Goal: Task Accomplishment & Management: Complete application form

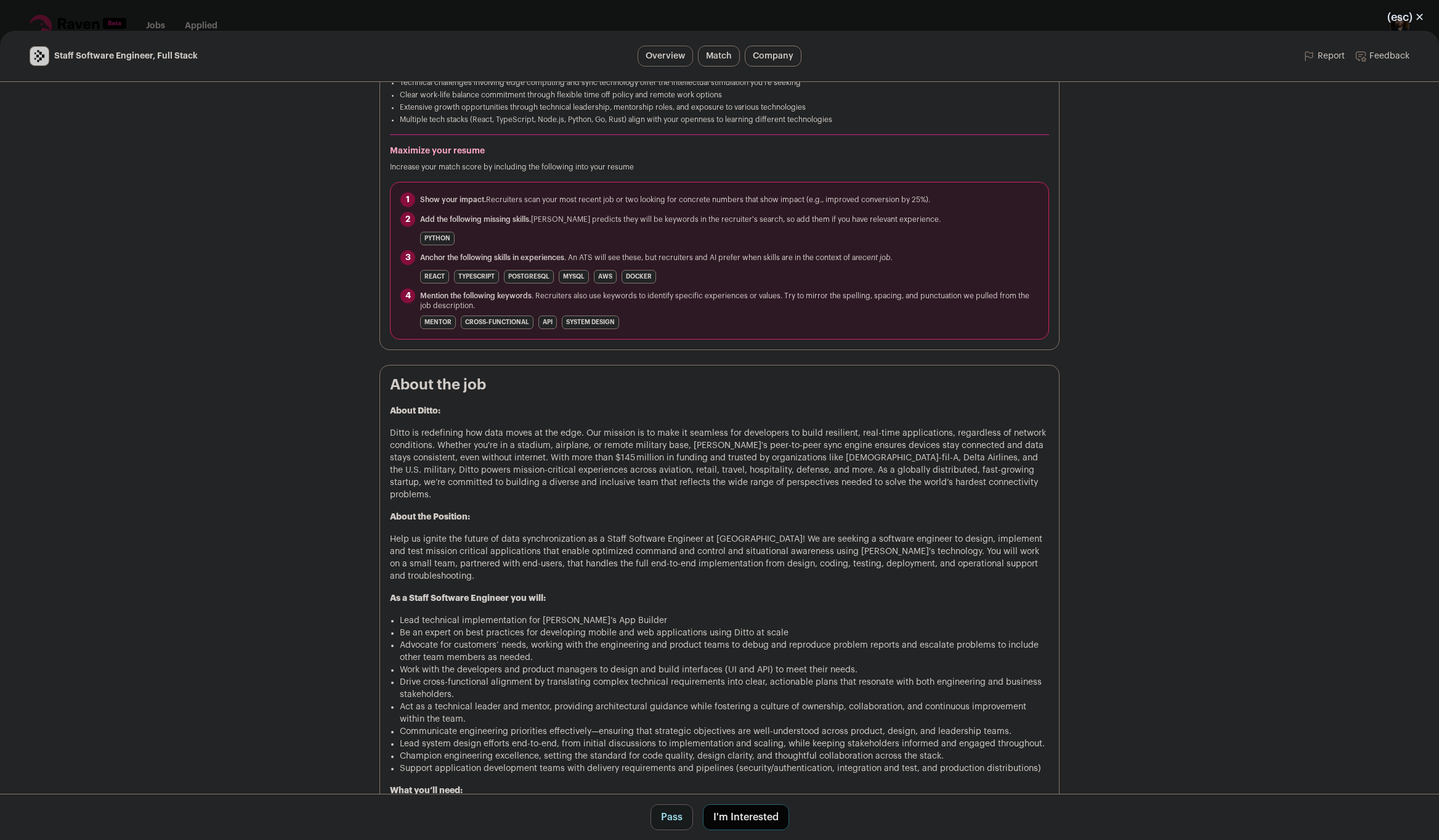
scroll to position [633, 0]
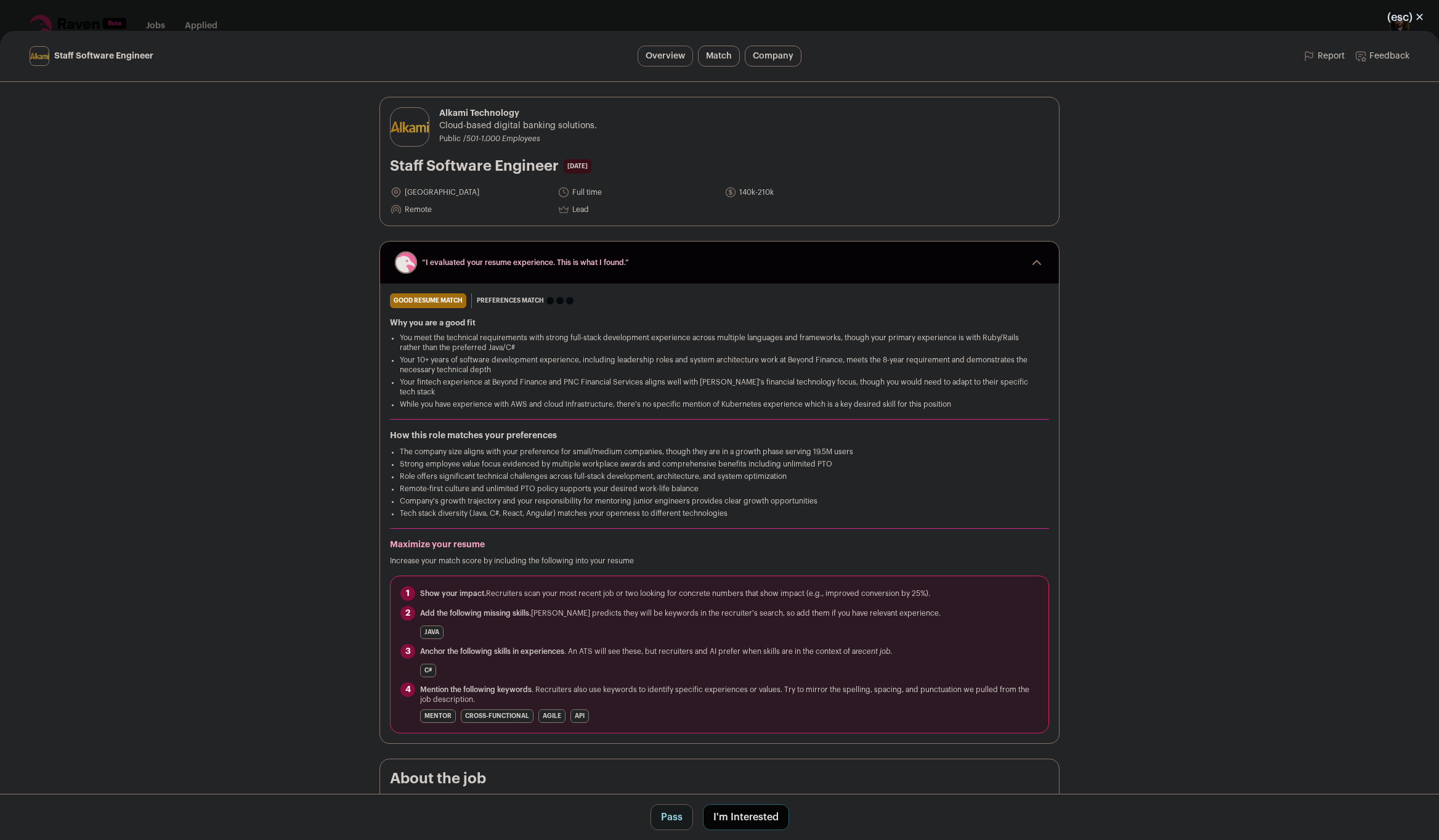
click at [751, 813] on button "I'm Interested" at bounding box center [746, 816] width 86 height 26
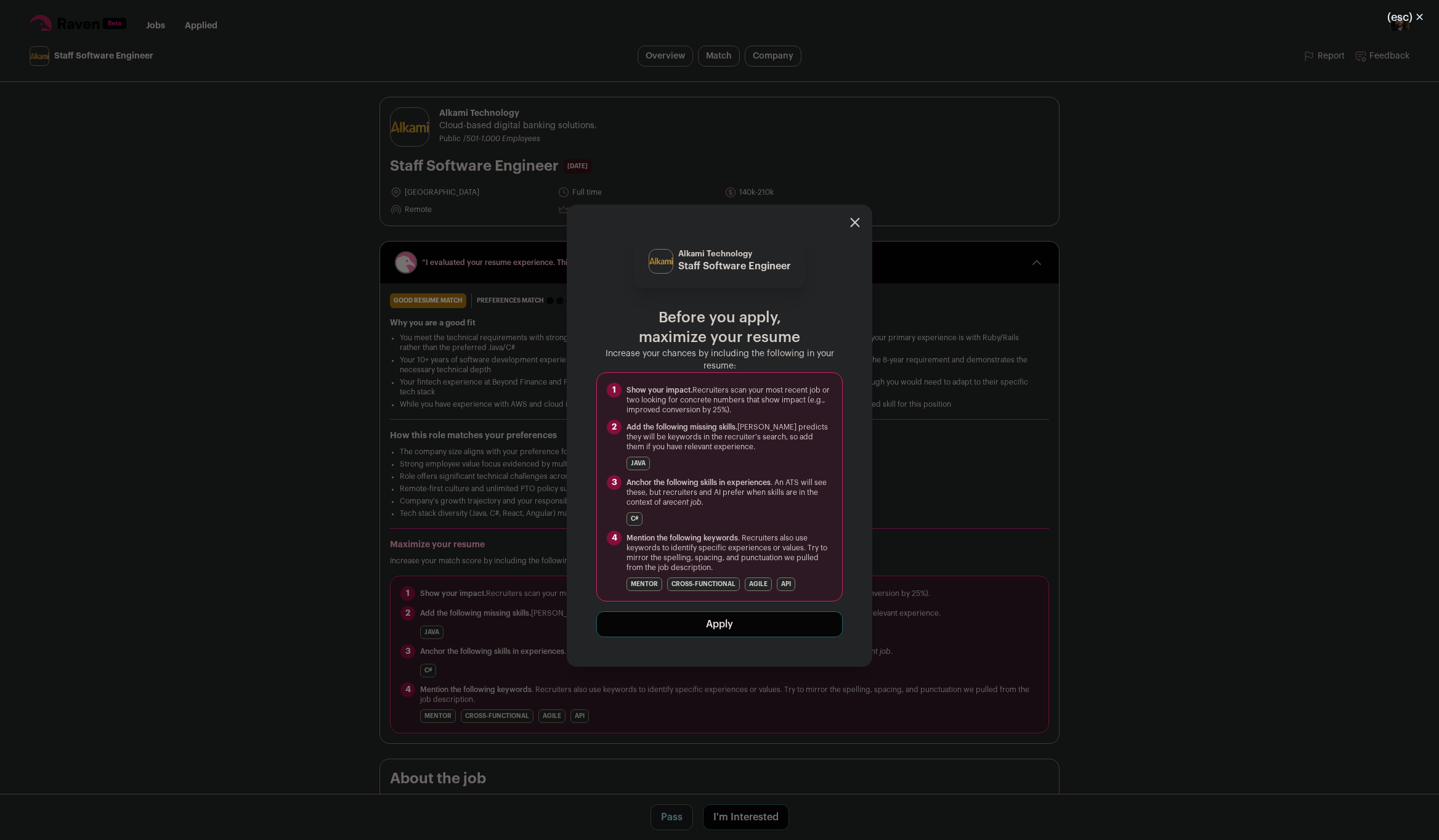
click at [733, 622] on button "Apply" at bounding box center [720, 624] width 246 height 26
